Goal: Task Accomplishment & Management: Manage account settings

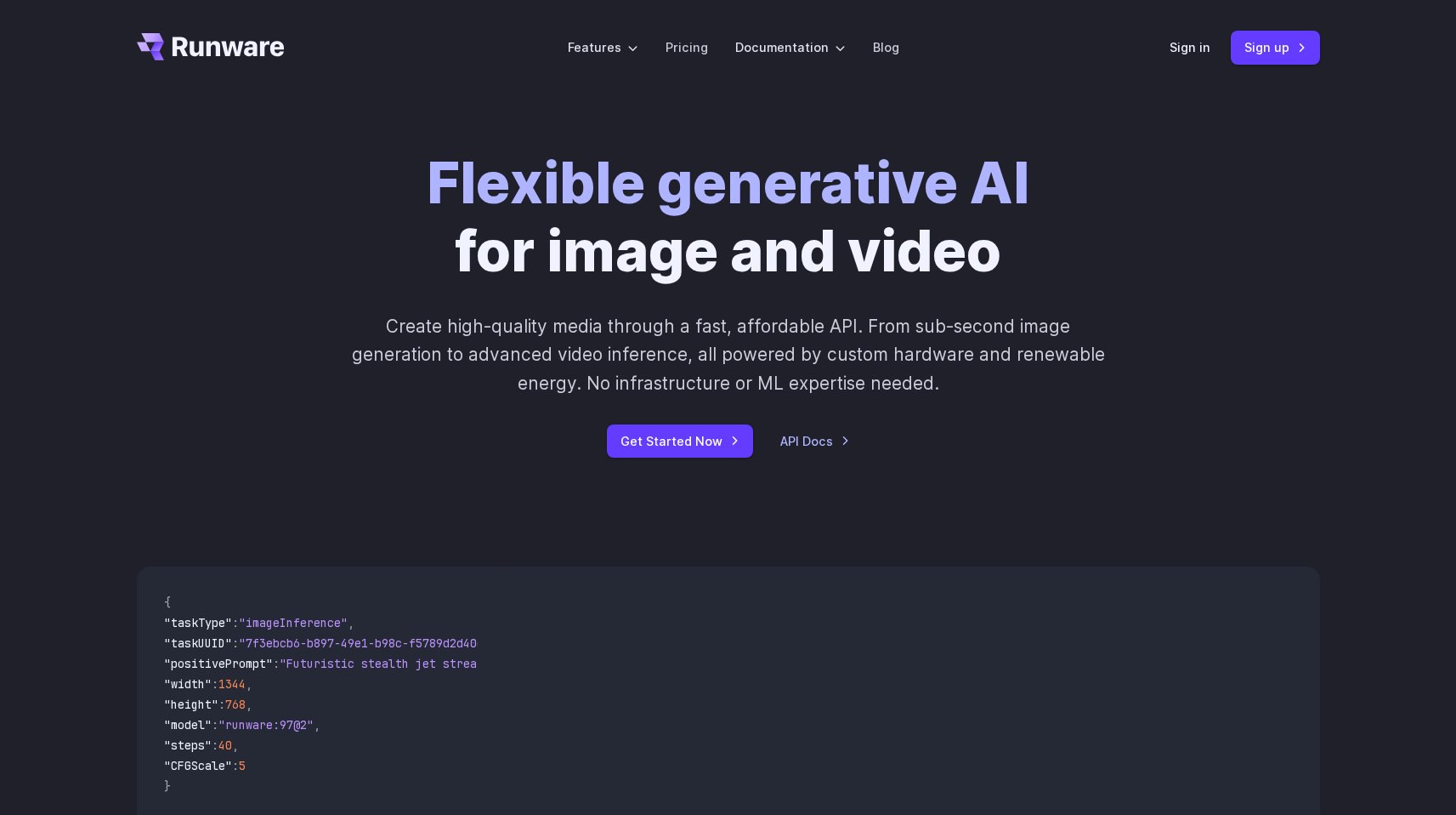
click at [1183, 33] on div "Sign in Sign up" at bounding box center [1245, 47] width 150 height 33
click at [1187, 40] on link "Sign in" at bounding box center [1190, 47] width 40 height 19
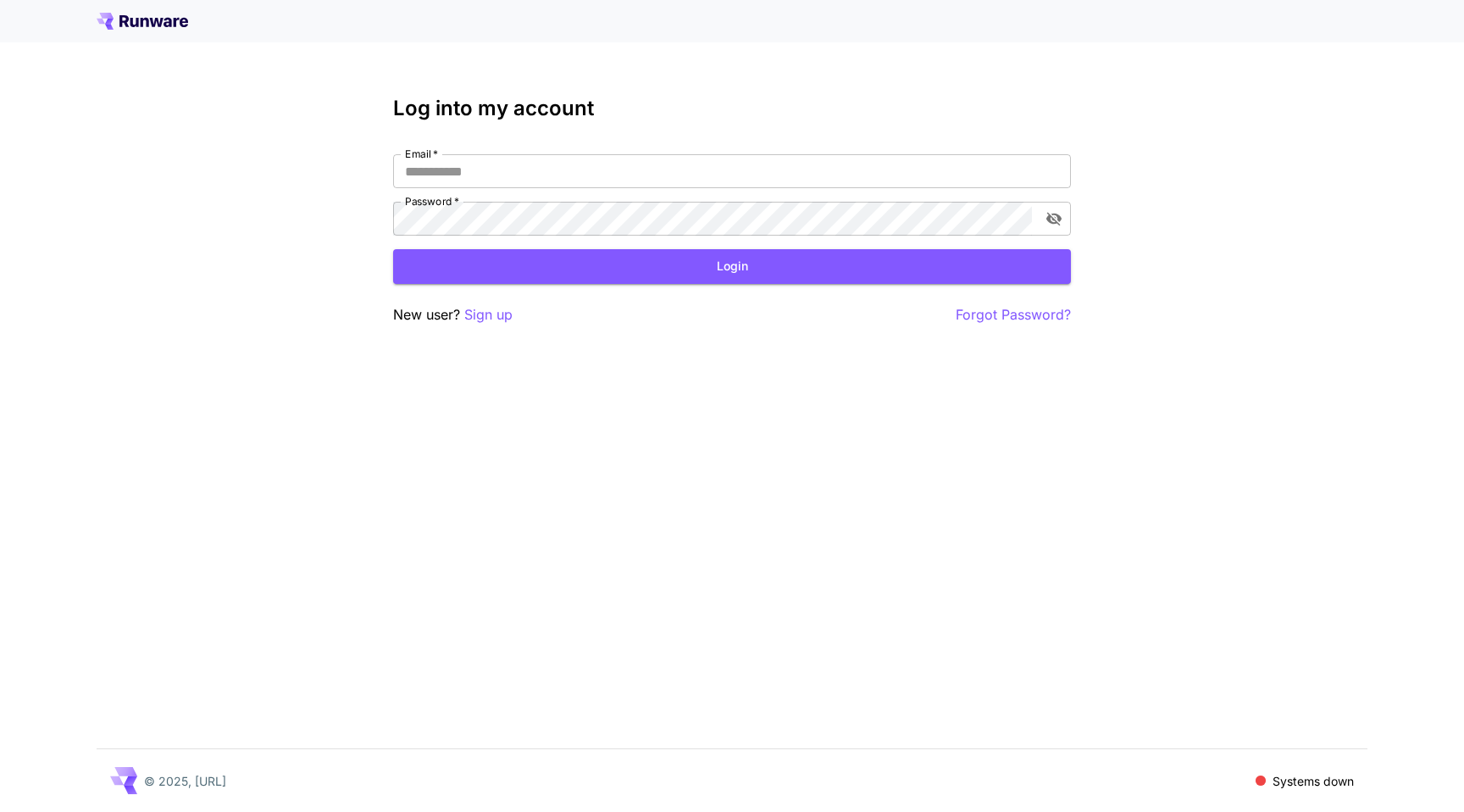
drag, startPoint x: 641, startPoint y: 179, endPoint x: 627, endPoint y: 190, distance: 17.8
click at [640, 179] on input "Email   *" at bounding box center [732, 170] width 678 height 34
type input "**********"
click at [633, 271] on button "Login" at bounding box center [732, 266] width 678 height 35
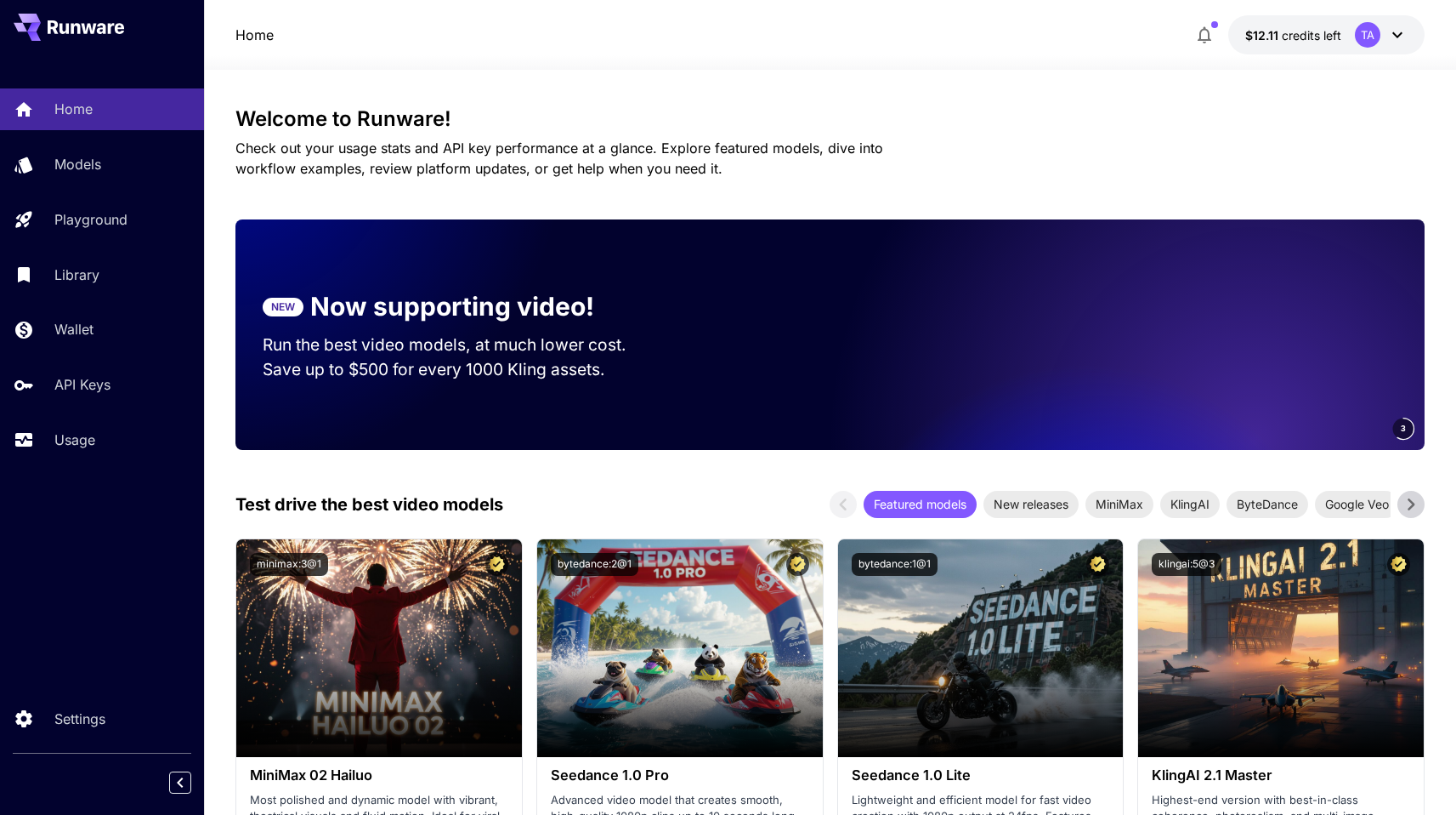
click at [1292, 40] on span "credits left" at bounding box center [1311, 35] width 60 height 14
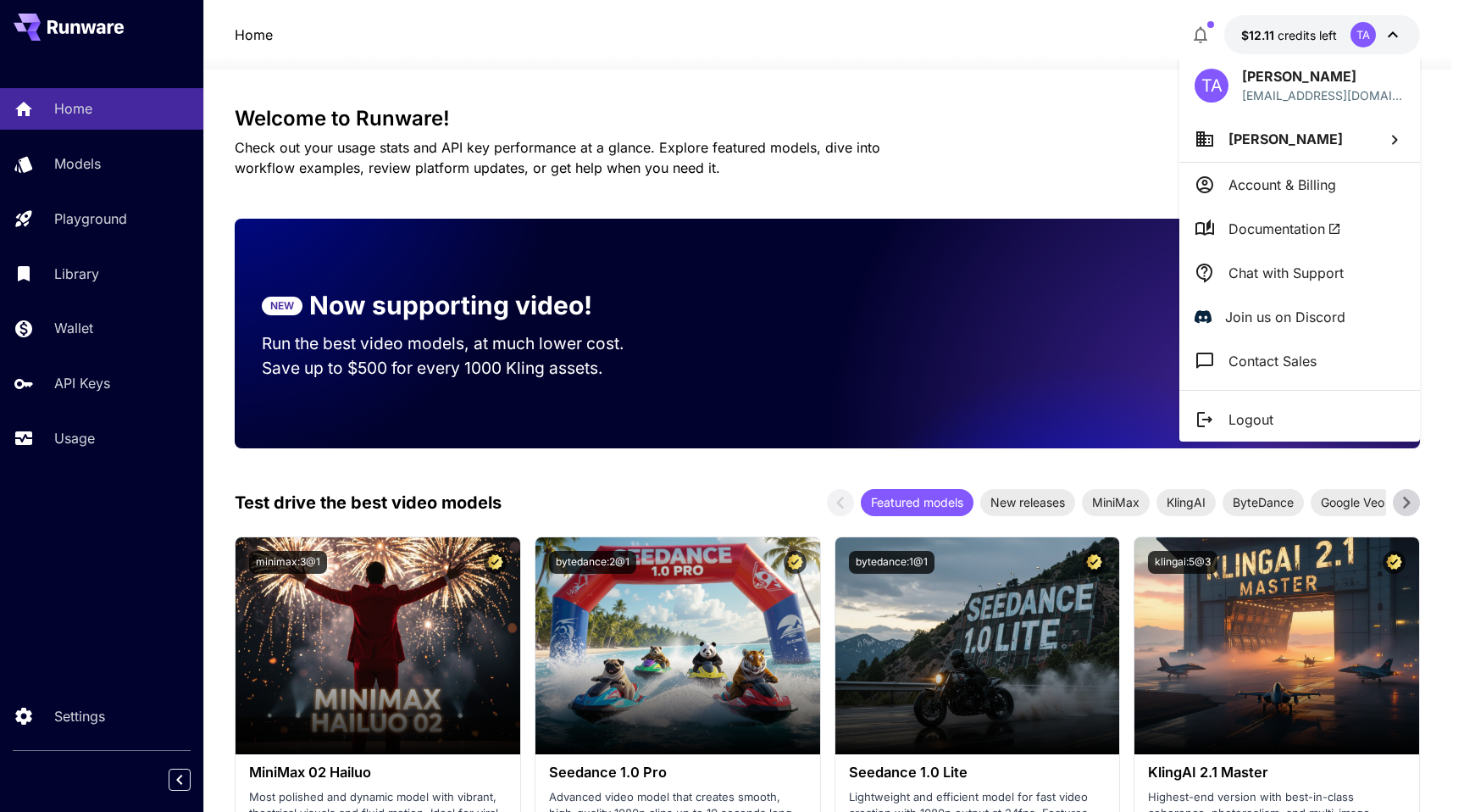
click at [1248, 186] on p "Account & Billing" at bounding box center [1282, 185] width 108 height 20
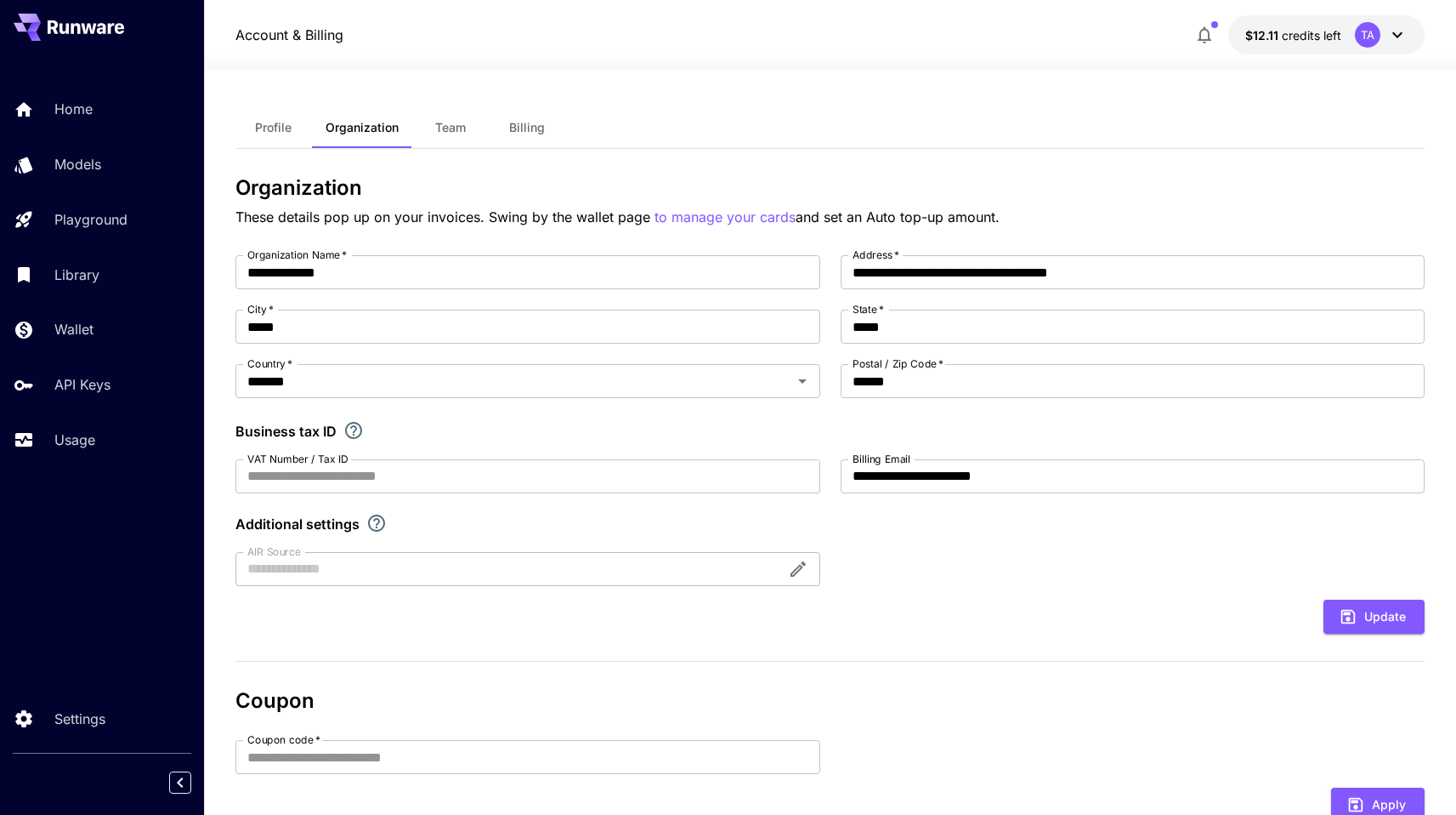
click at [501, 126] on button "Billing" at bounding box center [526, 127] width 76 height 41
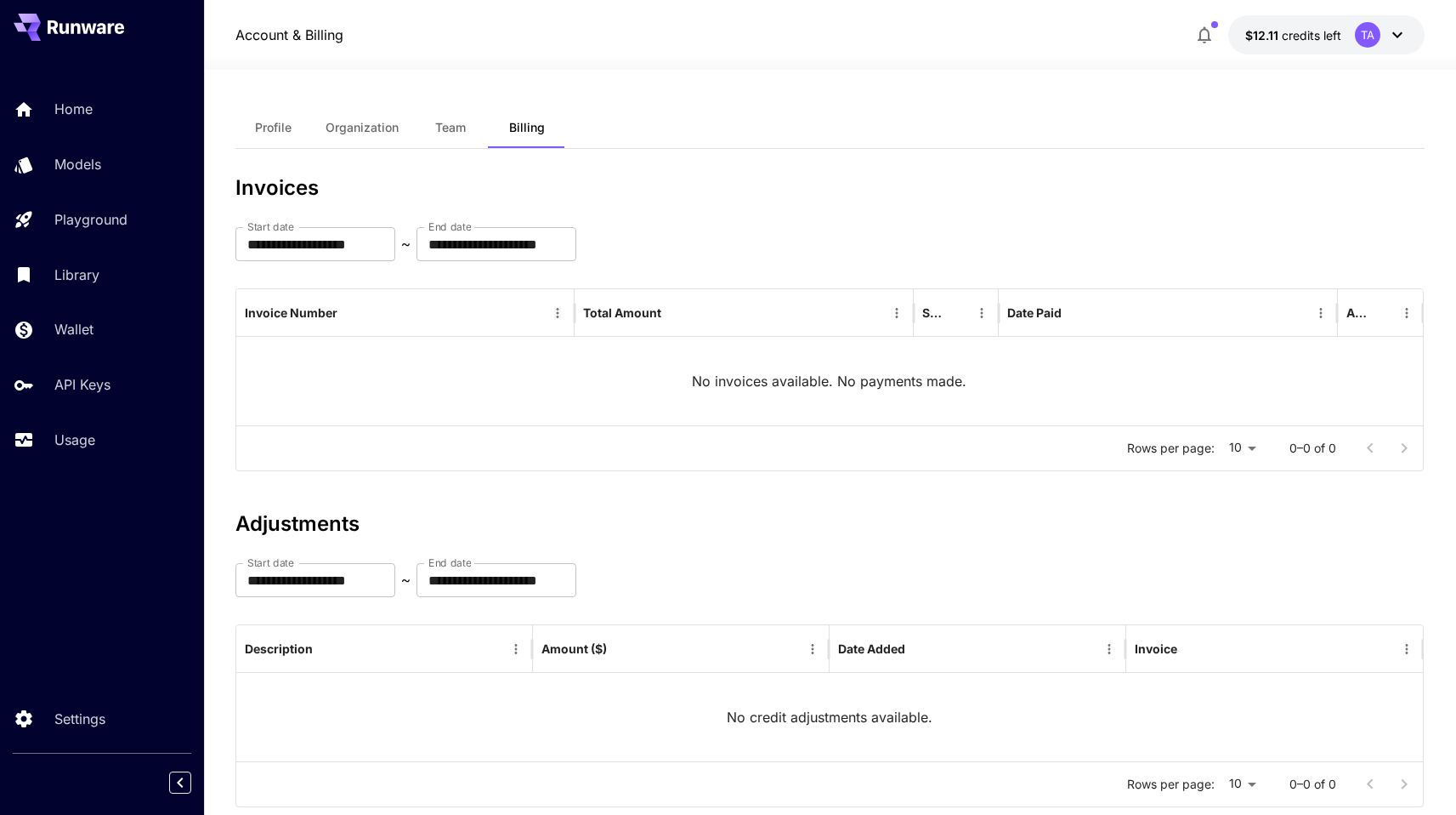
click at [1257, 125] on div "Profile Organization Team Billing" at bounding box center [829, 127] width 1189 height 41
